Goal: Ask a question: Seek information or help from site administrators or community

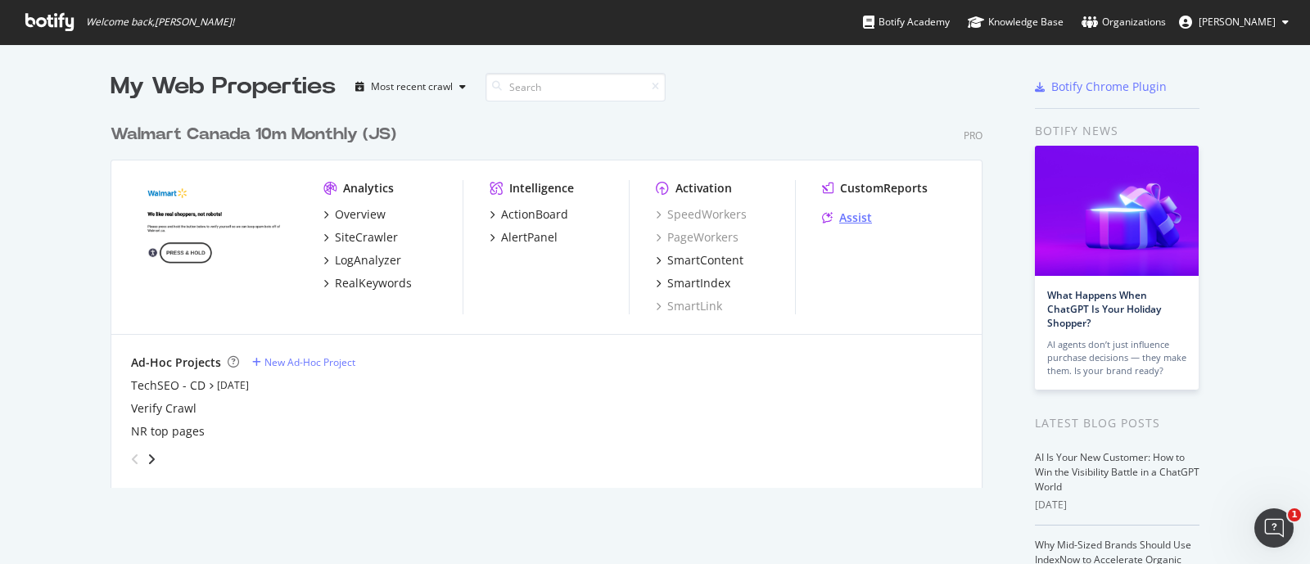
click at [839, 215] on div "Assist" at bounding box center [855, 218] width 33 height 16
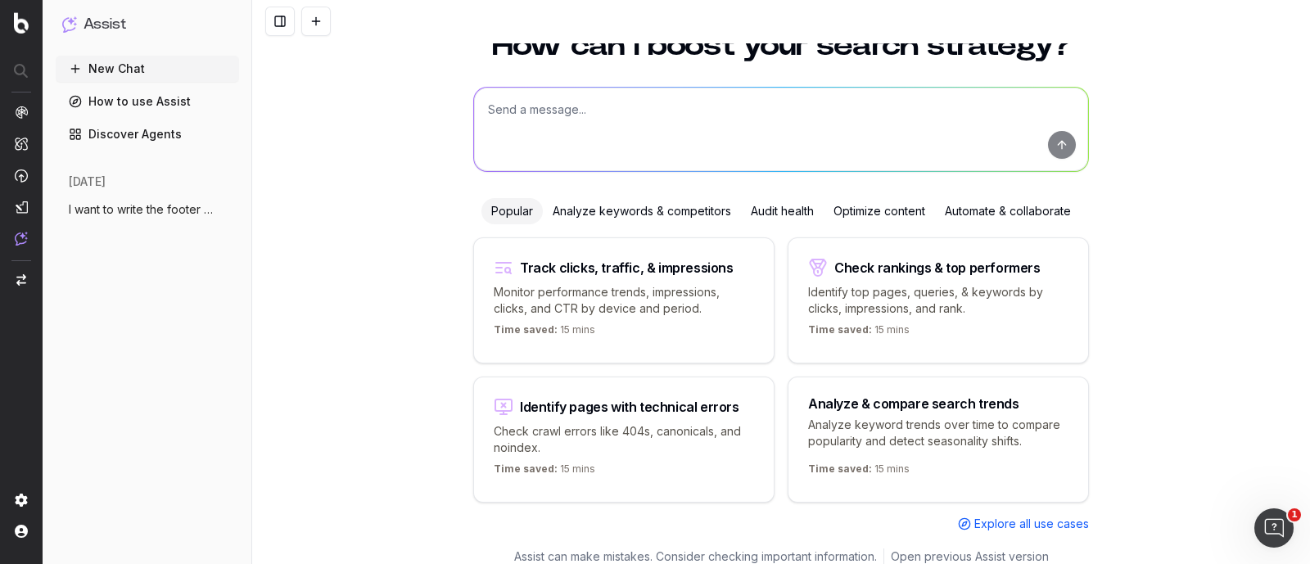
scroll to position [64, 0]
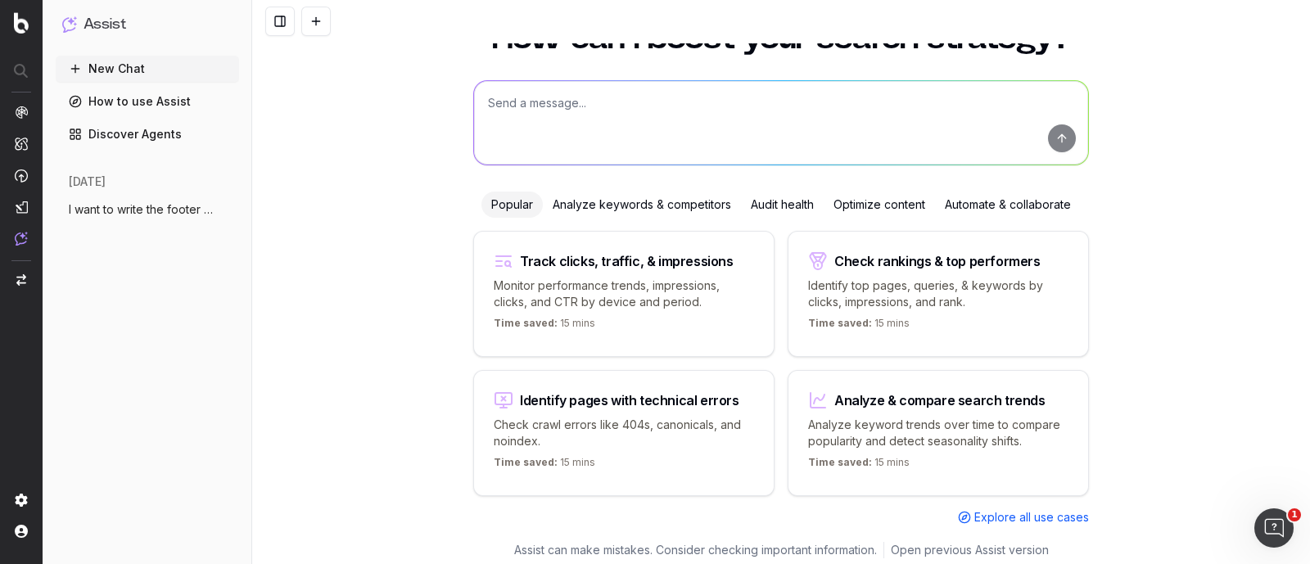
click at [111, 210] on span "I want to write the footer text. The foo" at bounding box center [141, 209] width 144 height 16
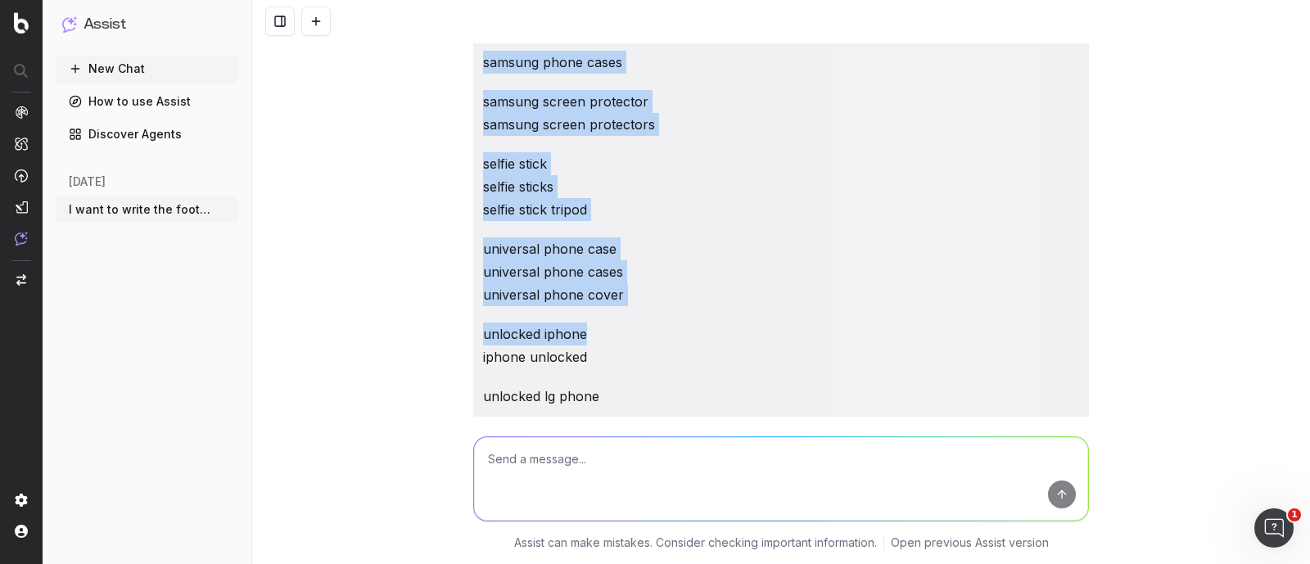
scroll to position [3685, 0]
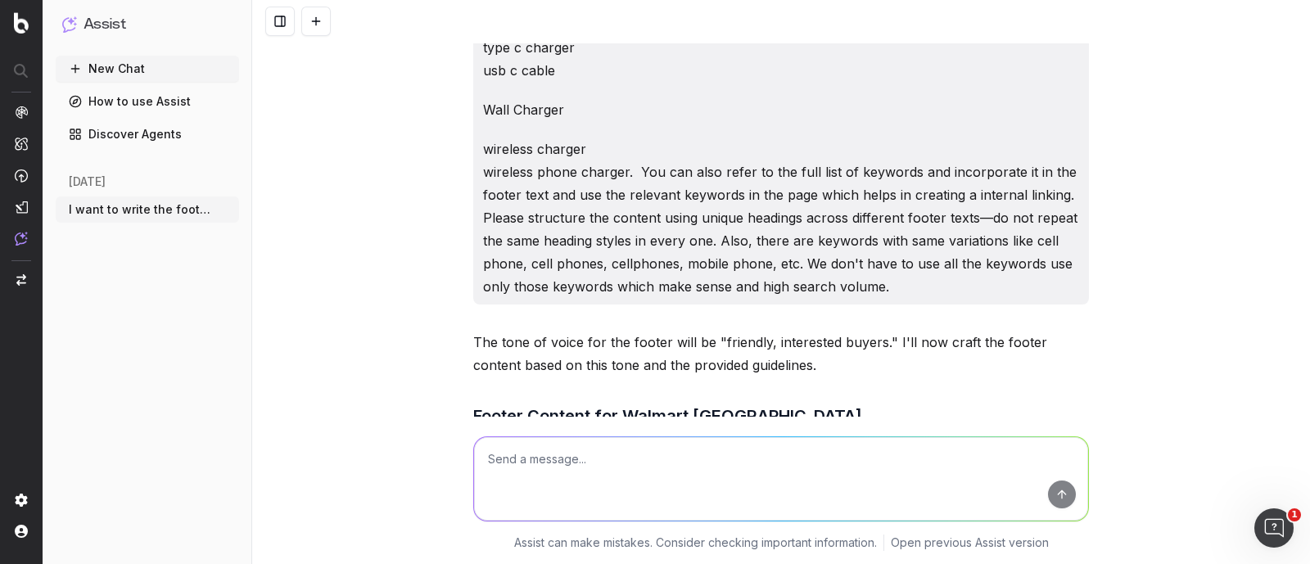
drag, startPoint x: 475, startPoint y: 59, endPoint x: 893, endPoint y: 282, distance: 474.0
copy div "L ipsu do sitam con adipis elit. Sed doeius tempori utlabo et doloremagnaal 941…"
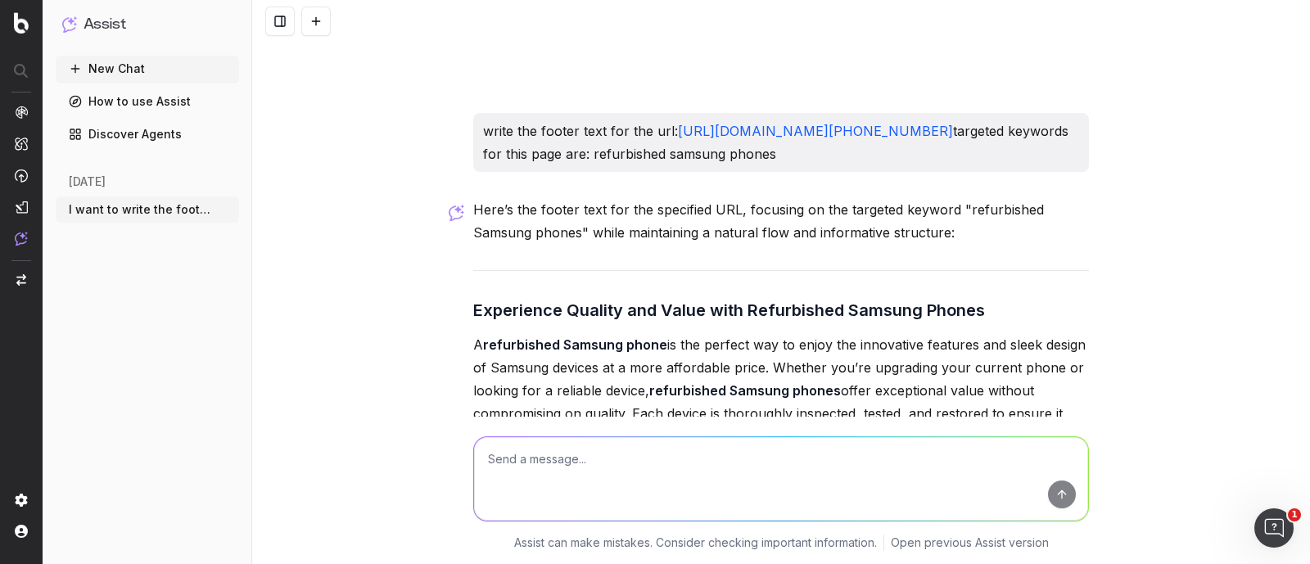
scroll to position [45660, 0]
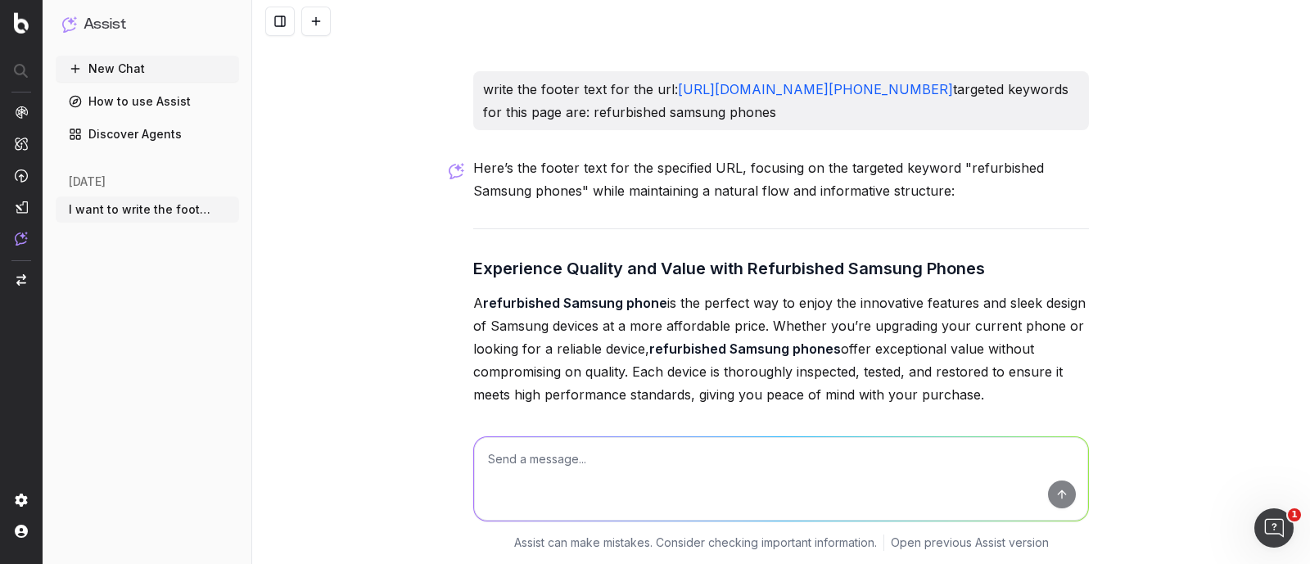
drag, startPoint x: 687, startPoint y: 205, endPoint x: 475, endPoint y: 138, distance: 222.4
click at [483, 124] on p "write the footer text for the url: [URL][DOMAIN_NAME][PHONE_NUMBER] targeted ke…" at bounding box center [781, 101] width 596 height 46
copy p "write the footer text for the url: [URL][DOMAIN_NAME][PHONE_NUMBER] targeted ke…"
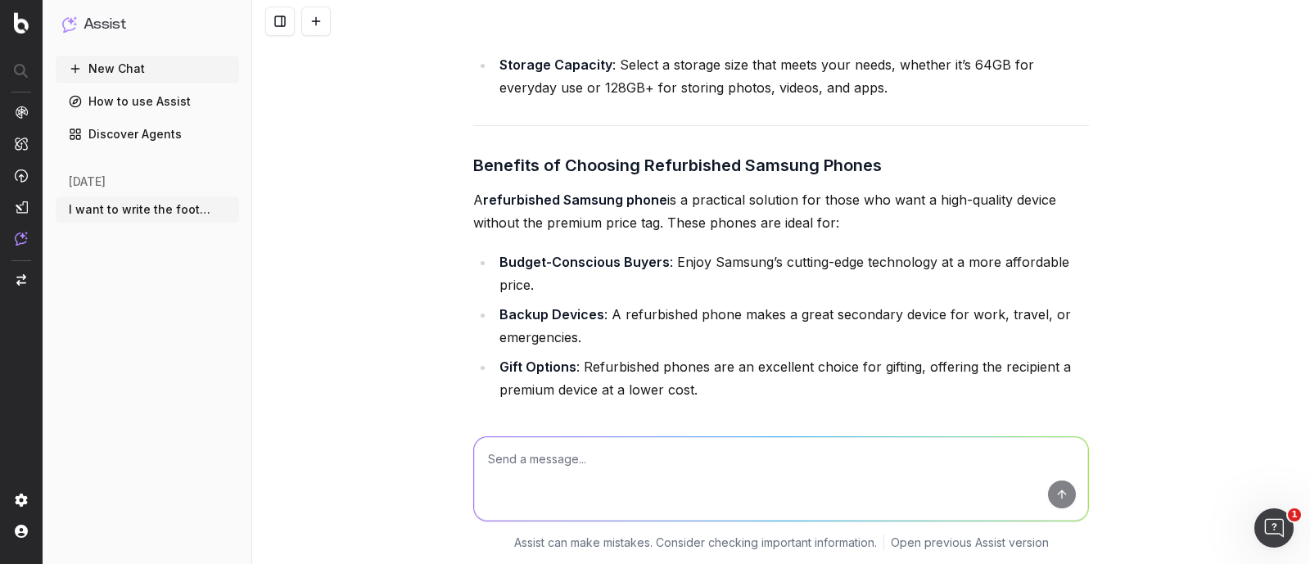
scroll to position [46991, 0]
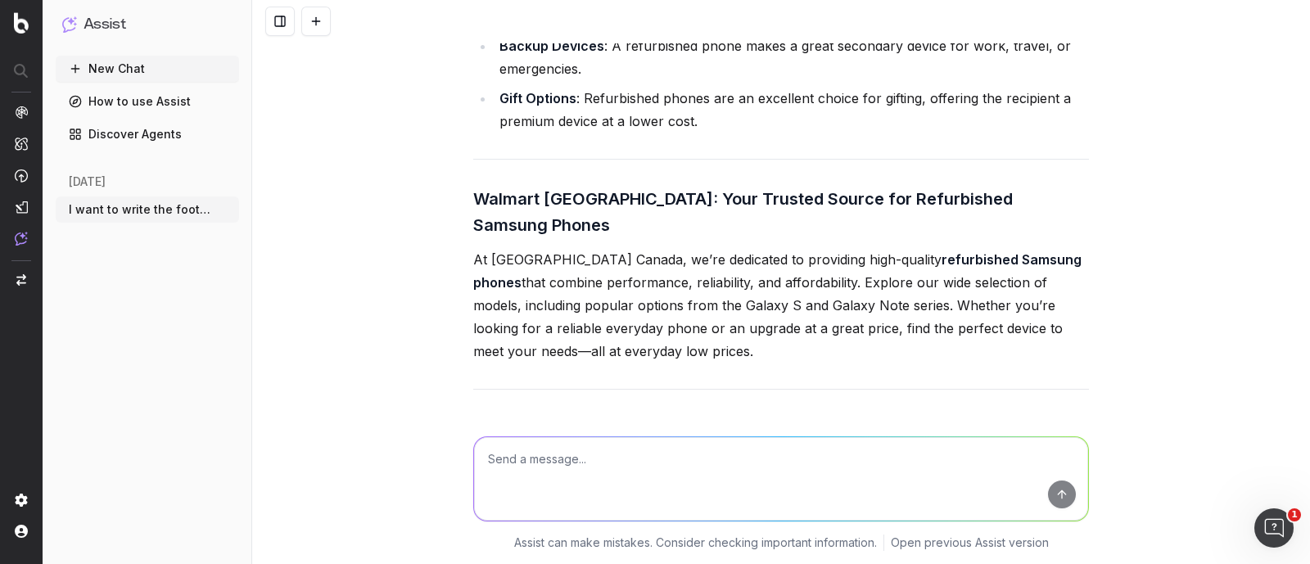
click at [531, 478] on textarea at bounding box center [781, 479] width 614 height 84
paste textarea "write the footer text for the url: [URL][DOMAIN_NAME] targeted keywords for thi…"
type textarea "write the footer text for the url: [URL][DOMAIN_NAME] targeted keywords for thi…"
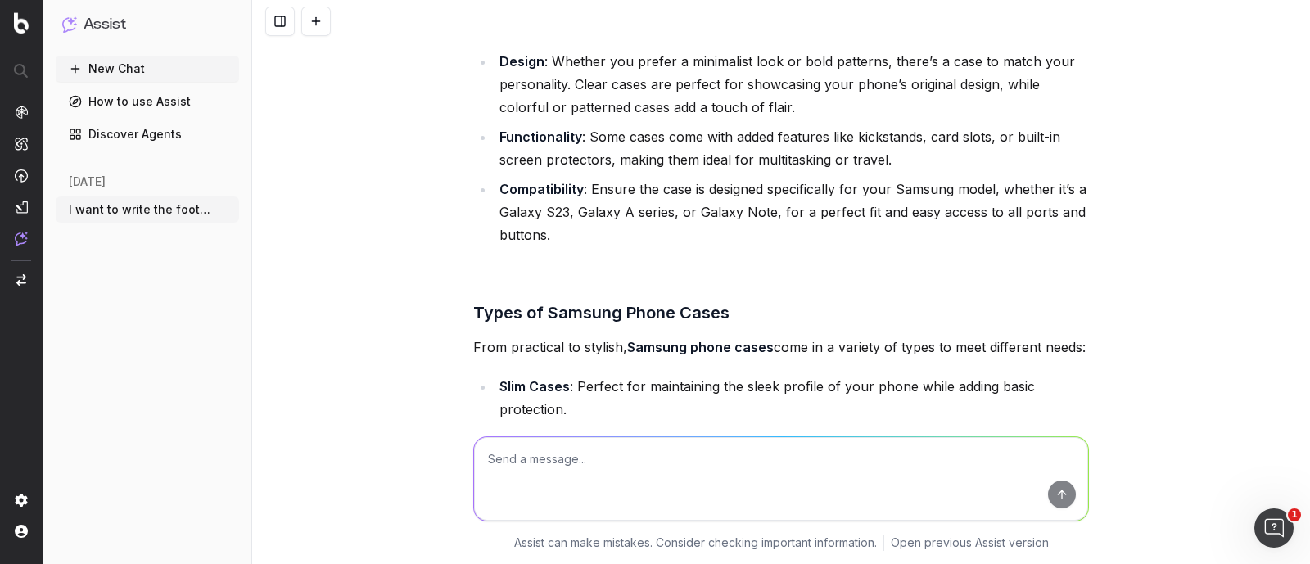
scroll to position [48067, 0]
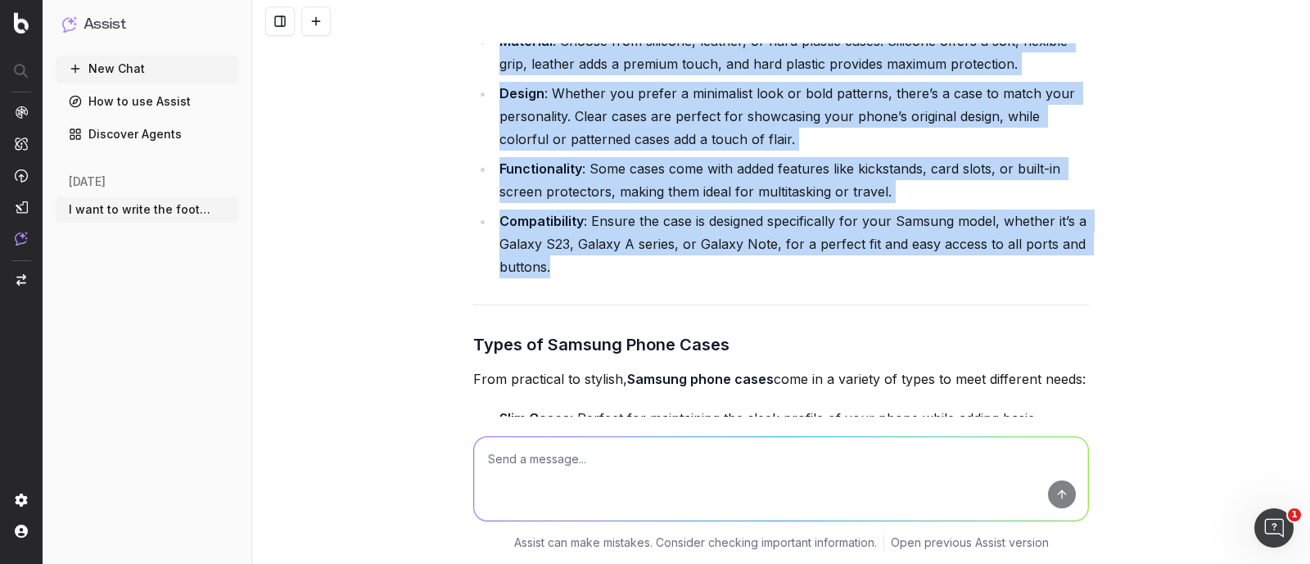
drag, startPoint x: 465, startPoint y: 55, endPoint x: 582, endPoint y: 374, distance: 340.1
click at [582, 374] on div "Here’s the footer text for the specified URL, focusing on the targeted keyword …" at bounding box center [781, 453] width 616 height 1774
copy div "Choosing the Right Samsung Phone Case Finding the perfect Samsung phone case is…"
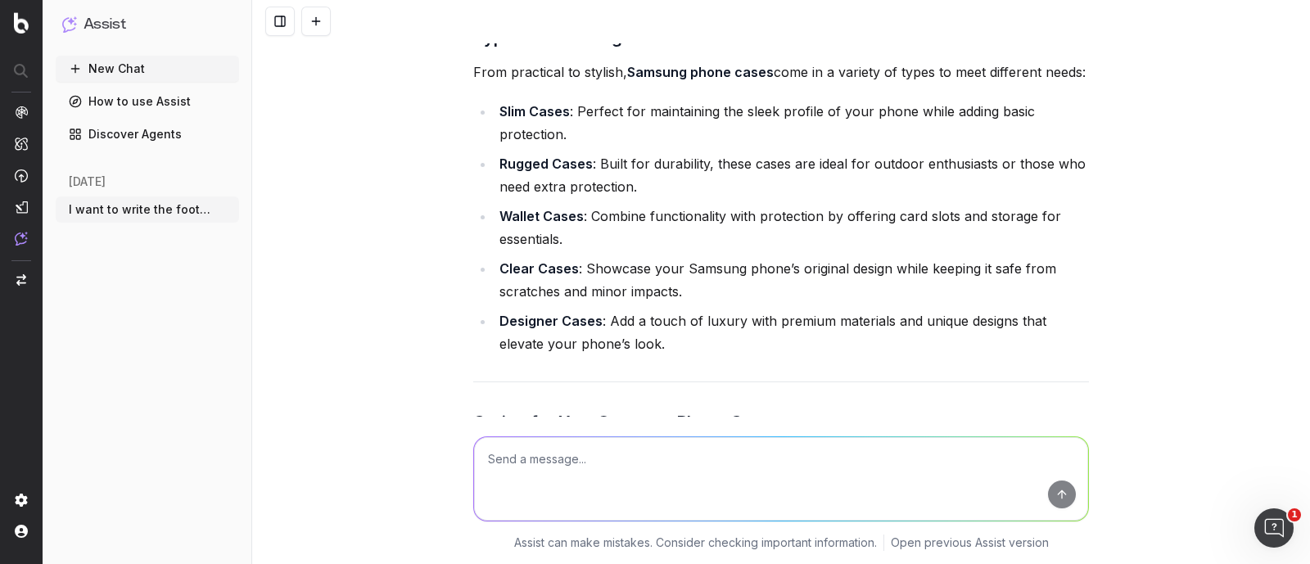
click at [547, 146] on li "Slim Cases : Perfect for maintaining the sleek profile of your phone while addi…" at bounding box center [792, 123] width 594 height 46
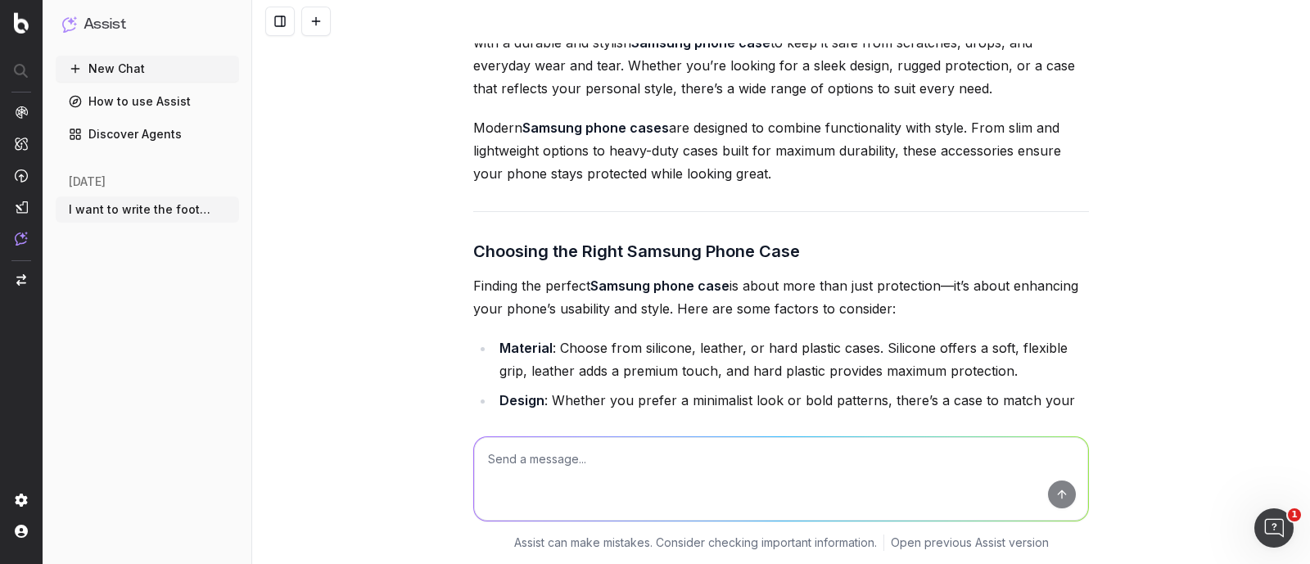
scroll to position [47555, 0]
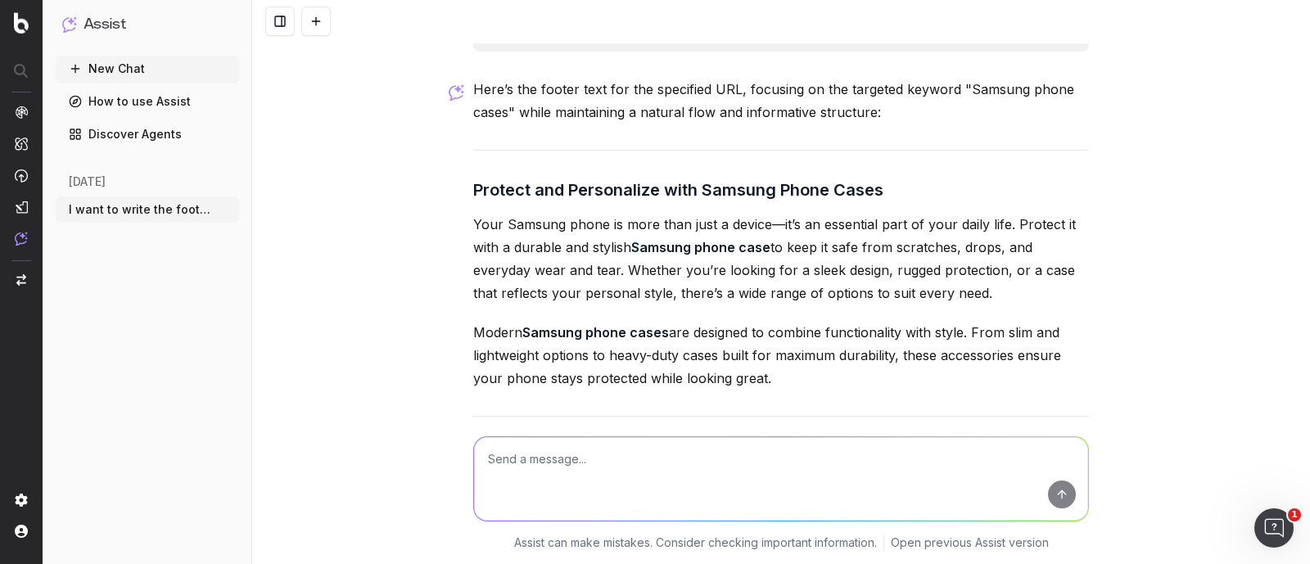
drag, startPoint x: 640, startPoint y: 148, endPoint x: 473, endPoint y: 72, distance: 183.6
click at [473, 52] on div "write the footer text for the url: [URL][DOMAIN_NAME] targeted keywords for thi…" at bounding box center [781, 22] width 616 height 59
copy p "write the footer text for the url: [URL][DOMAIN_NAME] targeted keywords for thi…"
click at [544, 460] on textarea at bounding box center [781, 479] width 614 height 84
paste textarea "write the footer text for the url: [URL][DOMAIN_NAME] targeted keywords for thi…"
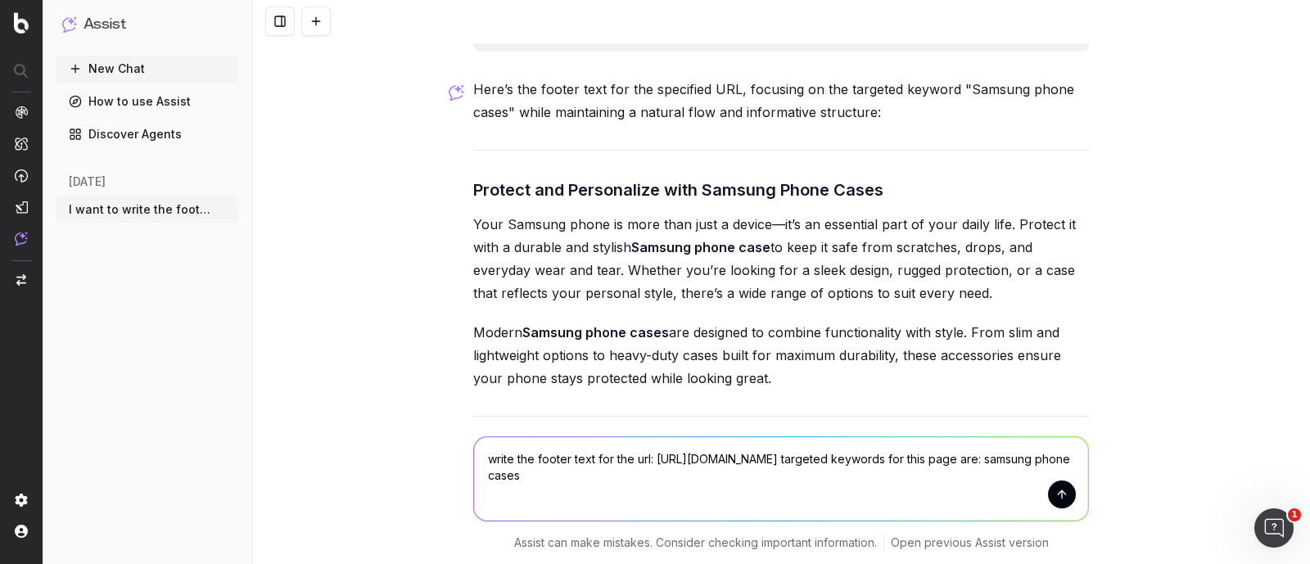
drag, startPoint x: 649, startPoint y: 456, endPoint x: 1040, endPoint y: 472, distance: 390.9
click at [1040, 472] on textarea "write the footer text for the url: [URL][DOMAIN_NAME] targeted keywords for thi…" at bounding box center [781, 479] width 614 height 84
paste textarea "unlocked-phones/unlocked-iphones/10003_20135_33218_6000207170020"
drag, startPoint x: 921, startPoint y: 491, endPoint x: 574, endPoint y: 501, distance: 347.3
click at [574, 501] on textarea "write the footer text for the url: [URL][DOMAIN_NAME] targeted keywords for thi…" at bounding box center [781, 479] width 614 height 84
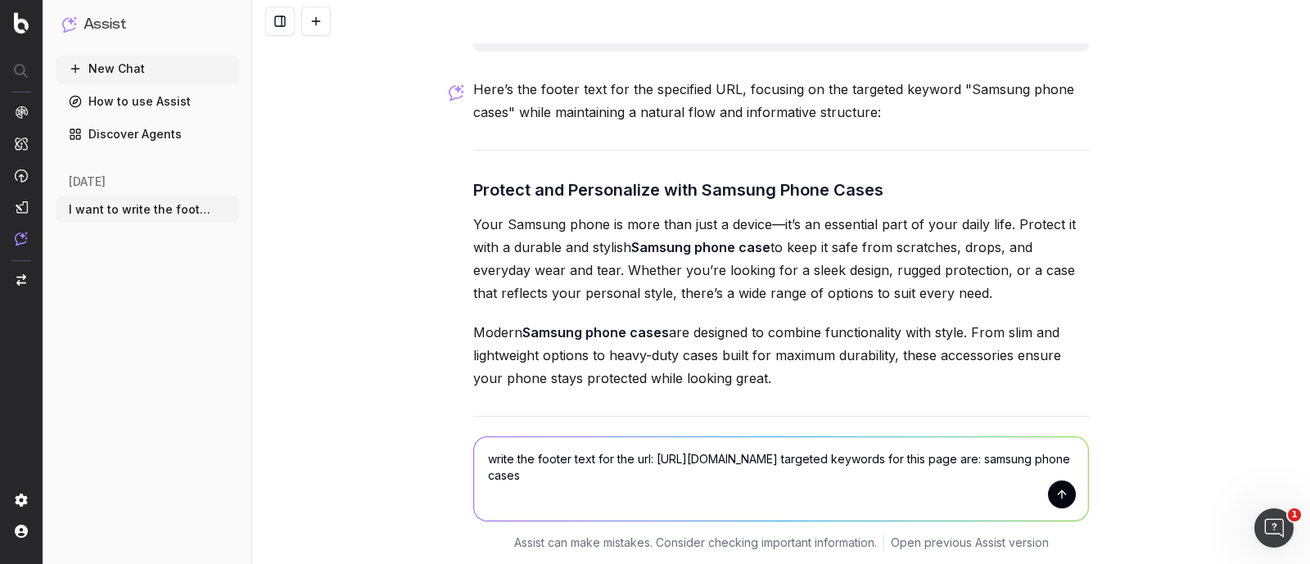
paste textarea "unlocked iphone"
type textarea "write the footer text for the url: [URL][DOMAIN_NAME] targeted keywords for thi…"
drag, startPoint x: 707, startPoint y: 499, endPoint x: 310, endPoint y: 418, distance: 406.1
click at [310, 418] on div "write the footer text for the url: [URL][DOMAIN_NAME] targeted keywords for thi…" at bounding box center [781, 490] width 1058 height 147
click at [1056, 497] on button "submit" at bounding box center [1062, 495] width 28 height 28
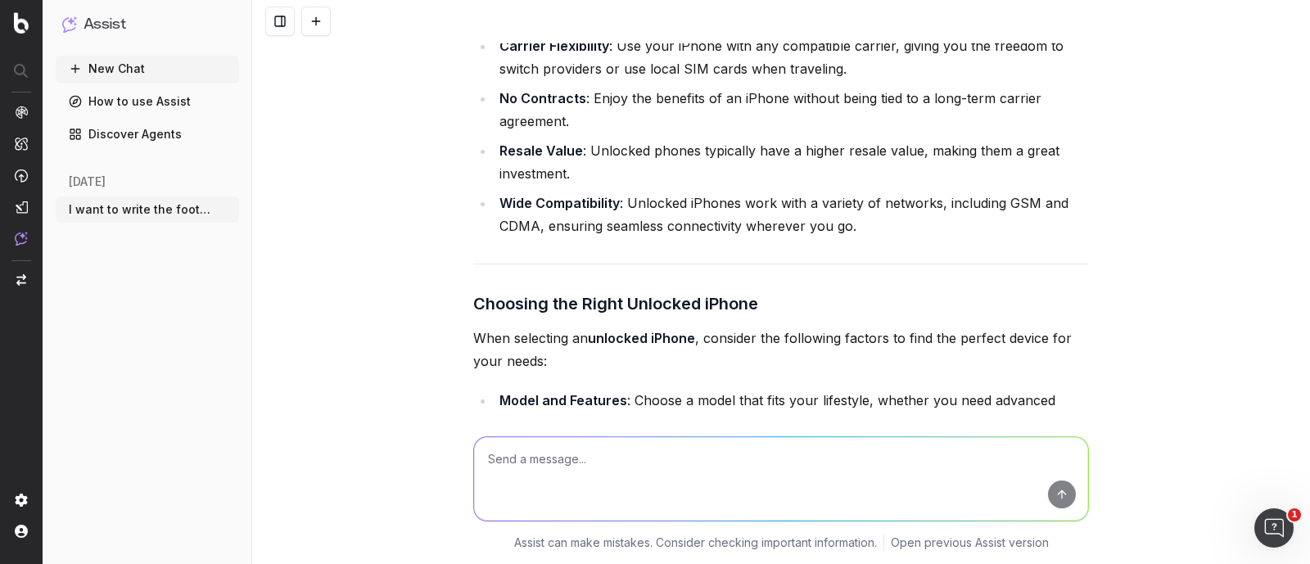
scroll to position [49807, 0]
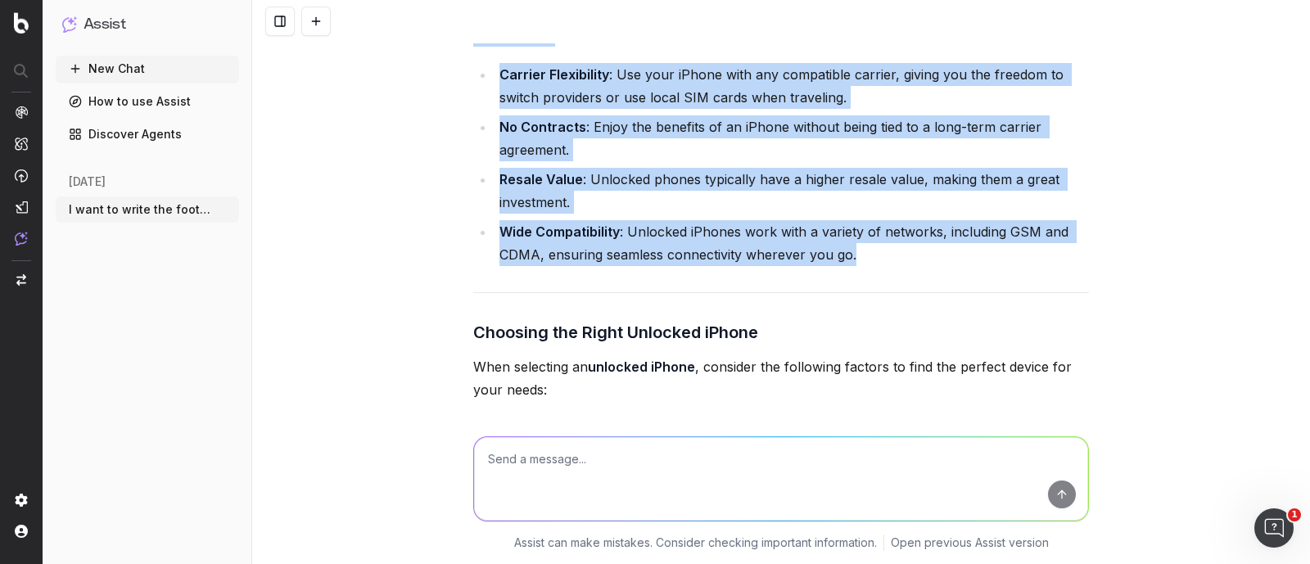
drag, startPoint x: 464, startPoint y: 102, endPoint x: 845, endPoint y: 389, distance: 477.0
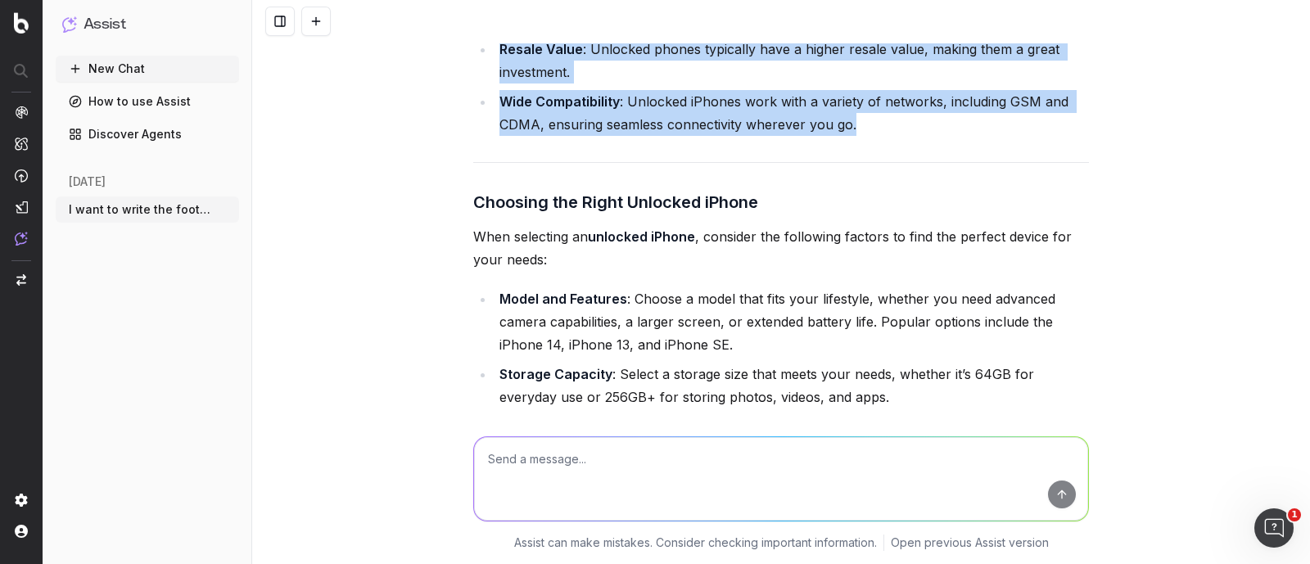
scroll to position [50012, 0]
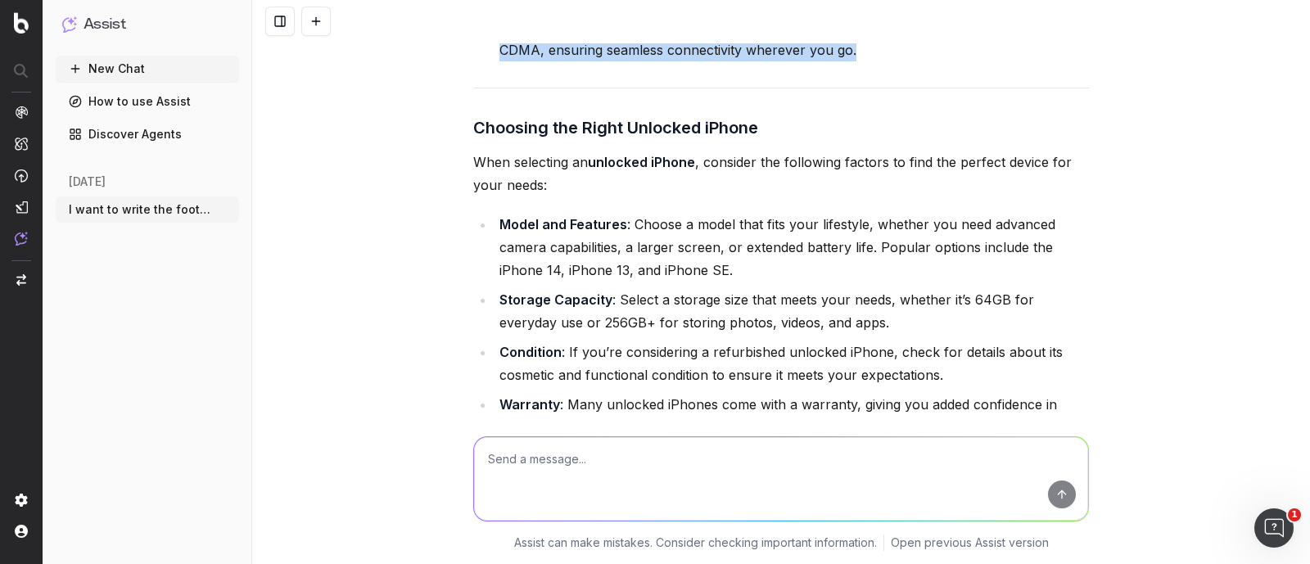
copy div "Why Choose an Unlocked iPhone? Opting for an unlocked iPhone comes with several…"
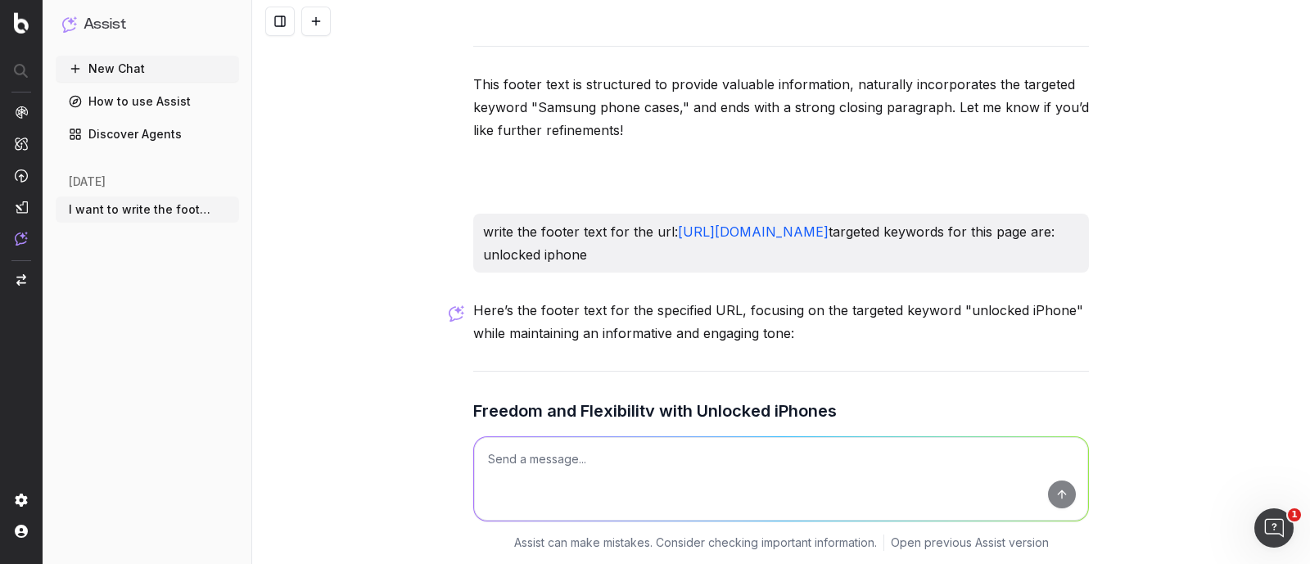
scroll to position [49295, 0]
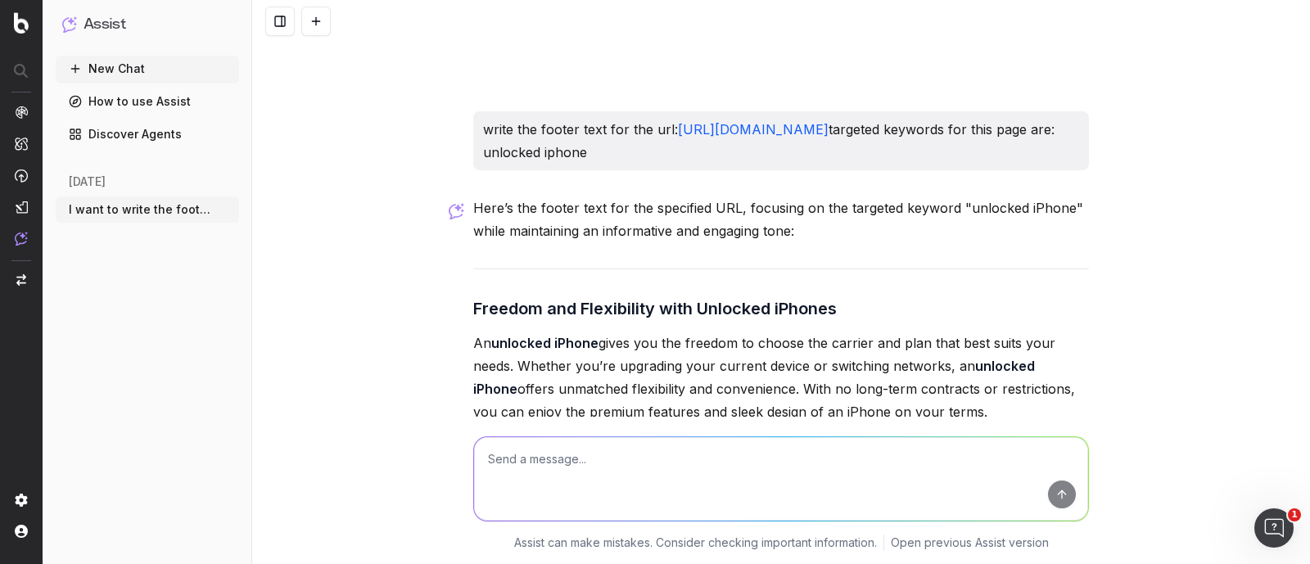
drag, startPoint x: 761, startPoint y: 292, endPoint x: 536, endPoint y: 319, distance: 227.6
click at [474, 170] on div "write the footer text for the url: [URL][DOMAIN_NAME] targeted keywords for thi…" at bounding box center [781, 140] width 616 height 59
copy p "write the footer text for the url: [URL][DOMAIN_NAME] targeted keywords for thi…"
click at [532, 467] on textarea at bounding box center [781, 479] width 614 height 84
paste textarea "write the footer text for the url: [URL][DOMAIN_NAME] targeted keywords for thi…"
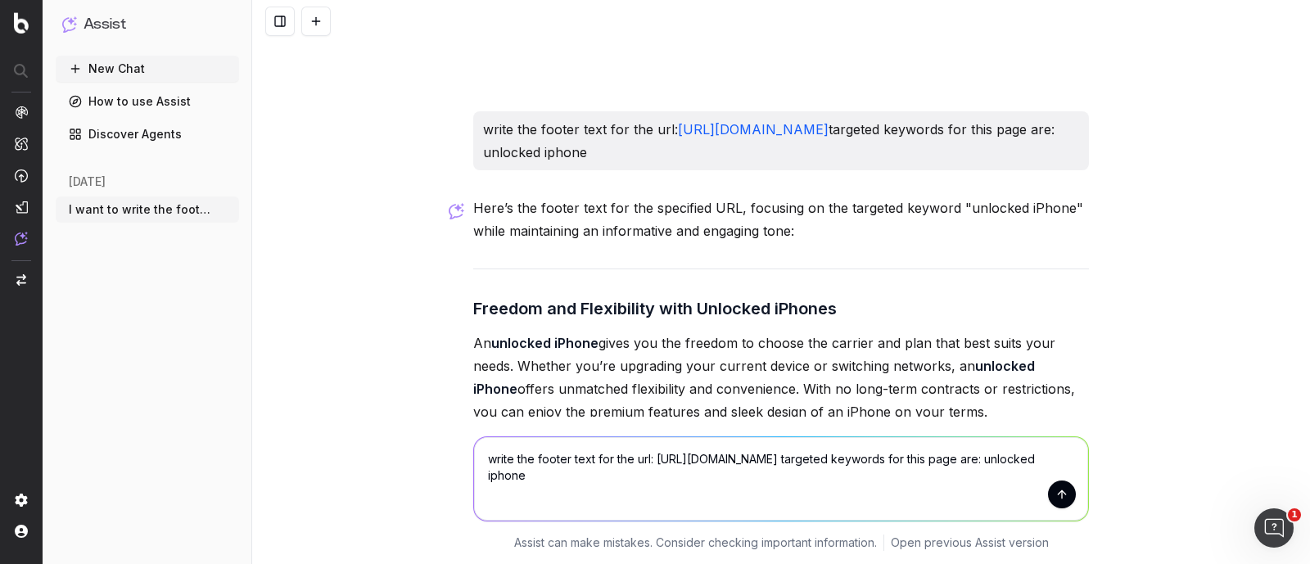
drag, startPoint x: 648, startPoint y: 456, endPoint x: 951, endPoint y: 479, distance: 304.6
click at [951, 479] on textarea "write the footer text for the url: [URL][DOMAIN_NAME] targeted keywords for thi…" at bounding box center [781, 479] width 614 height 84
paste textarea "cell-phone-chargers-power-banks/usb-c-chargers/10003_20135_6000188524299_600020…"
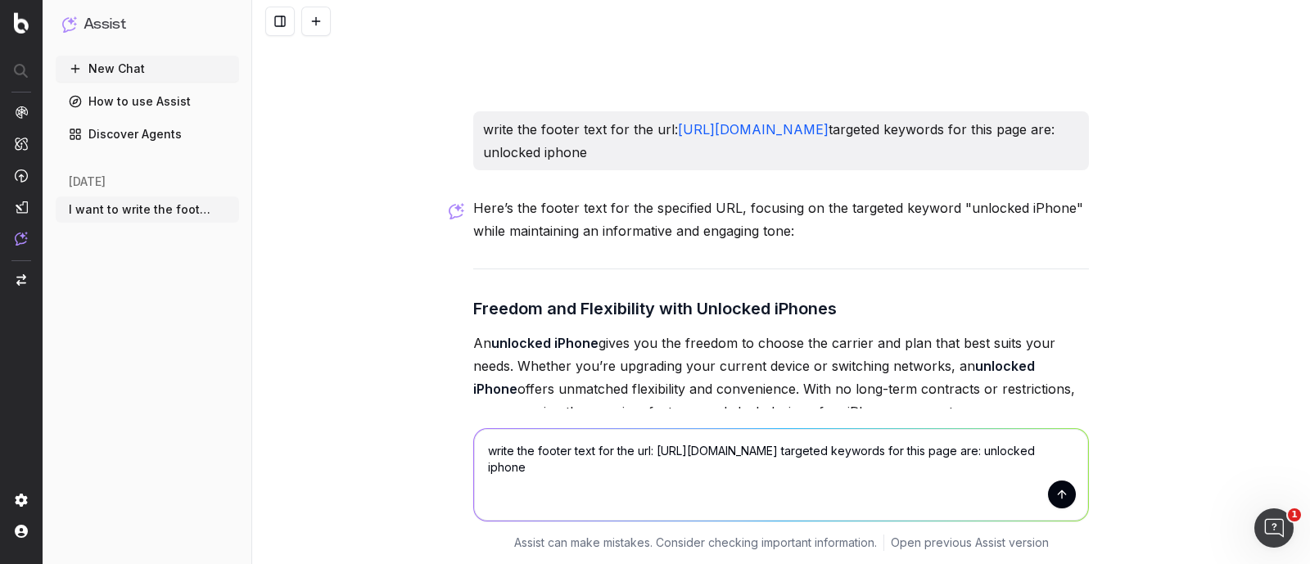
scroll to position [49398, 0]
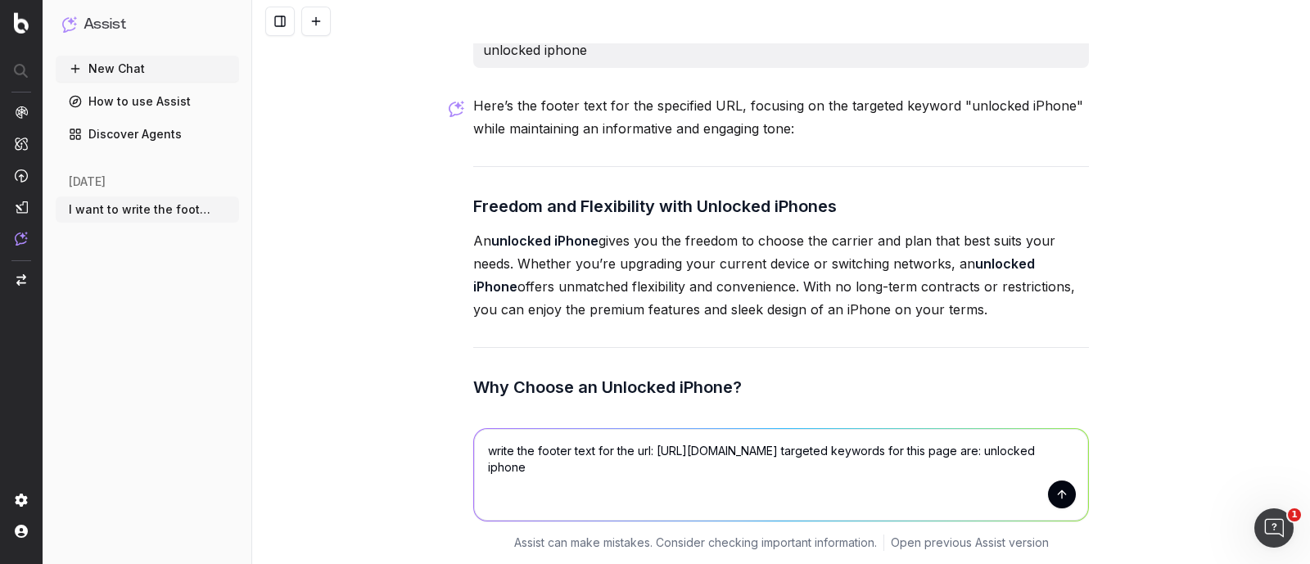
drag, startPoint x: 1019, startPoint y: 497, endPoint x: 995, endPoint y: 480, distance: 29.3
click at [995, 480] on textarea "write the footer text for the url: [URL][DOMAIN_NAME] targeted keywords for thi…" at bounding box center [781, 475] width 614 height 92
paste textarea "sb c charger"
drag, startPoint x: 1008, startPoint y: 501, endPoint x: 995, endPoint y: 481, distance: 23.6
click at [995, 481] on textarea "write the footer text for the url: [URL][DOMAIN_NAME] targeted keywords for thi…" at bounding box center [781, 475] width 614 height 92
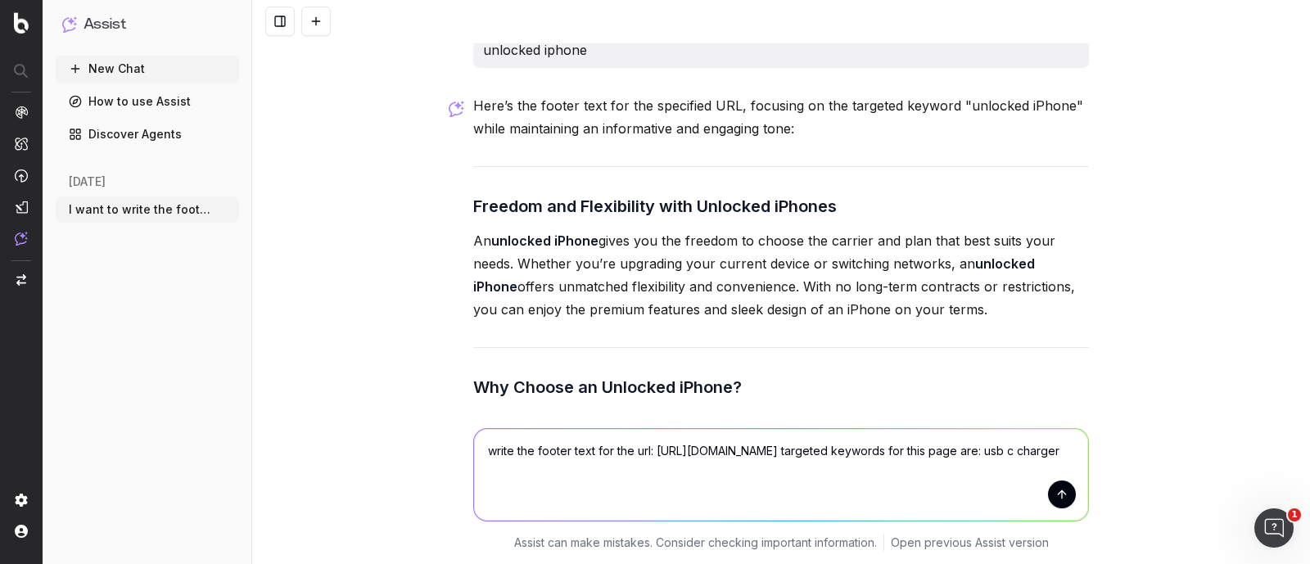
paste textarea "type c charger usb c cable"
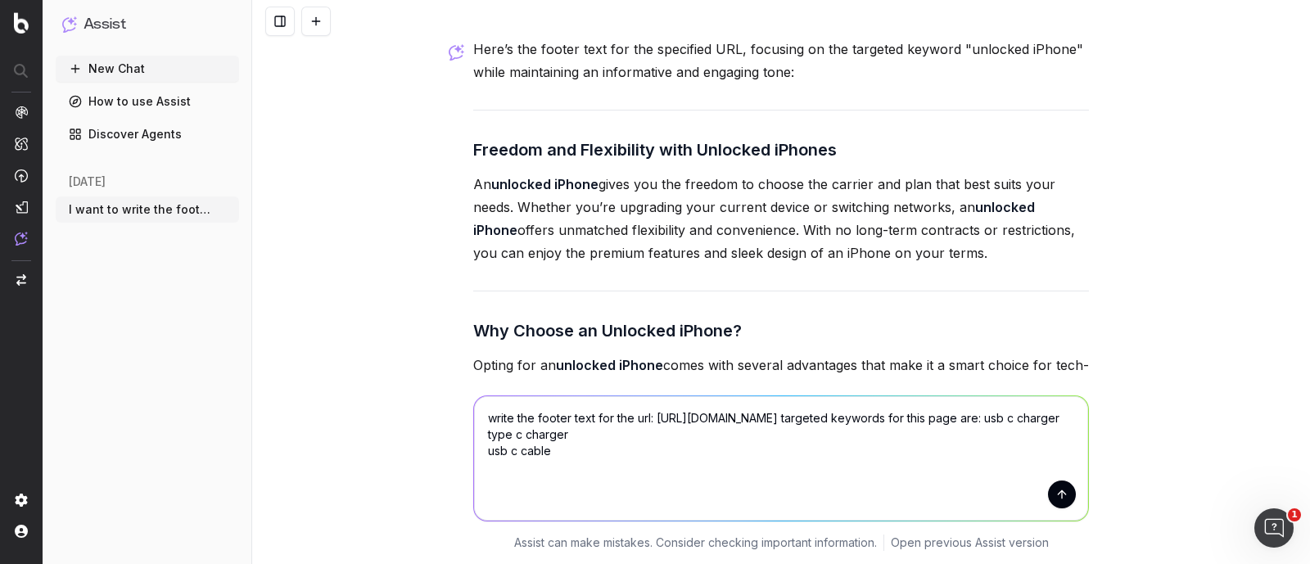
scroll to position [49705, 0]
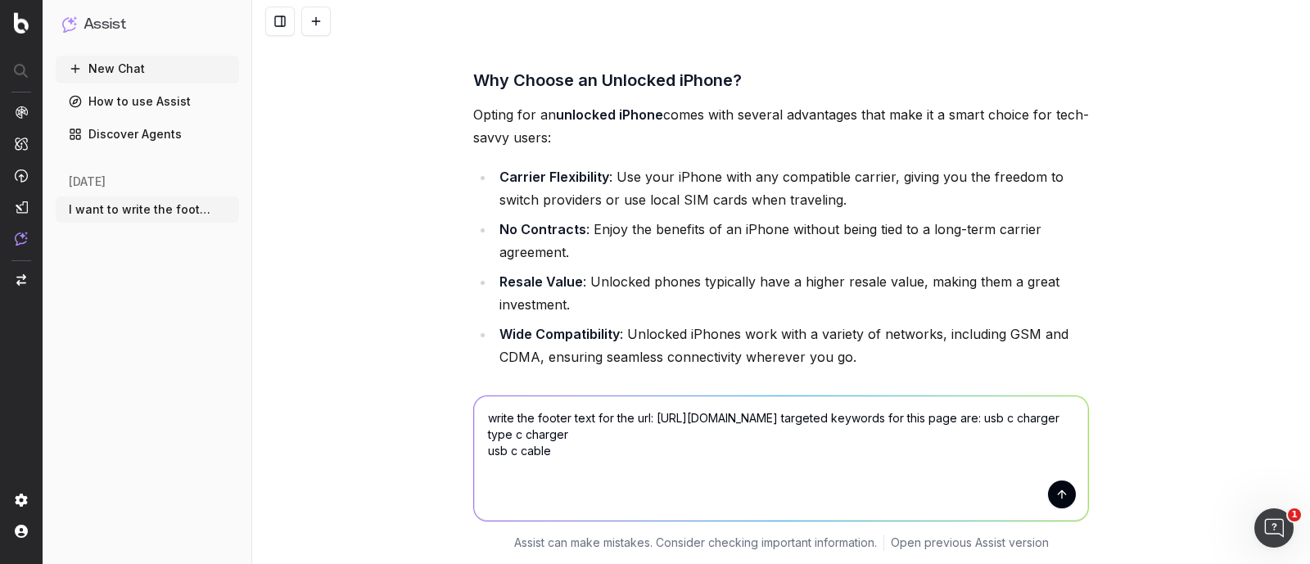
drag, startPoint x: 559, startPoint y: 501, endPoint x: 397, endPoint y: 345, distance: 225.3
click at [397, 345] on div "I want to write the footer text. The footer content should be approximately 750…" at bounding box center [781, 282] width 1058 height 564
type textarea "write the footer text for the url: [URL][DOMAIN_NAME] targeted keywords for thi…"
click at [1048, 497] on button "submit" at bounding box center [1062, 495] width 28 height 28
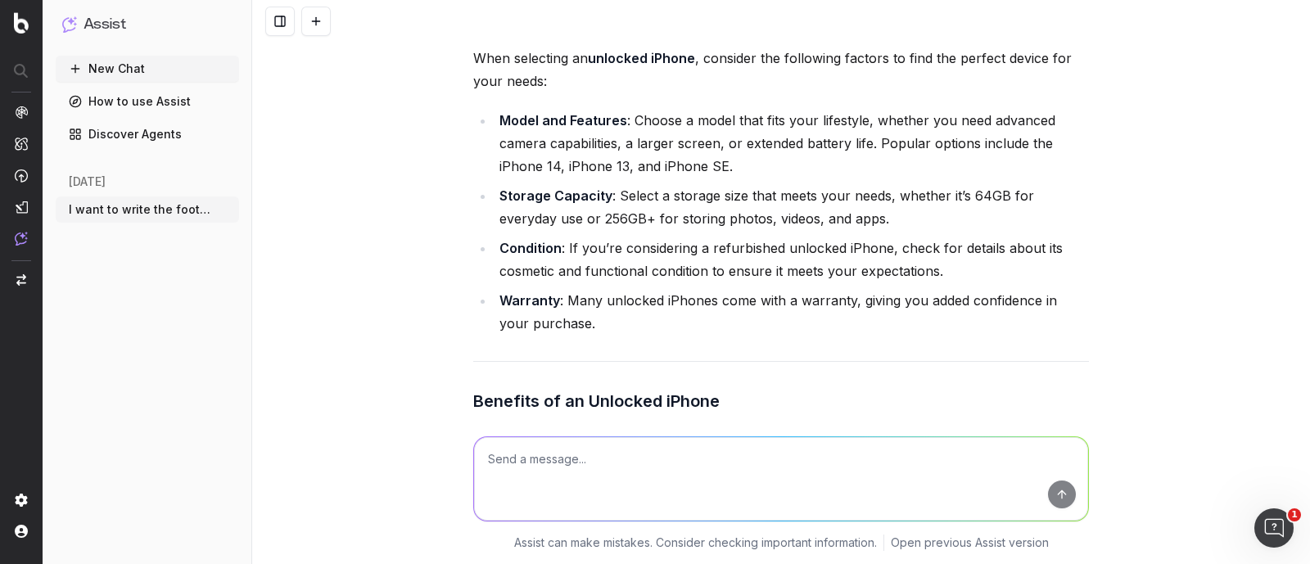
scroll to position [50216, 0]
